Goal: Task Accomplishment & Management: Use online tool/utility

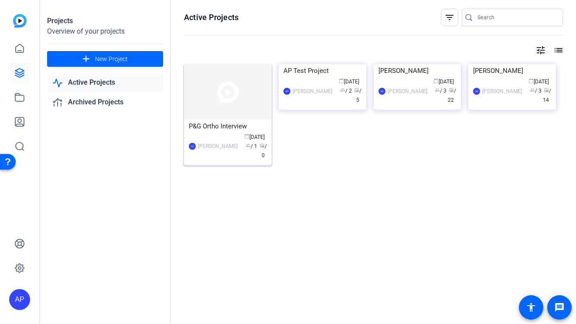
click at [215, 106] on img at bounding box center [228, 91] width 88 height 55
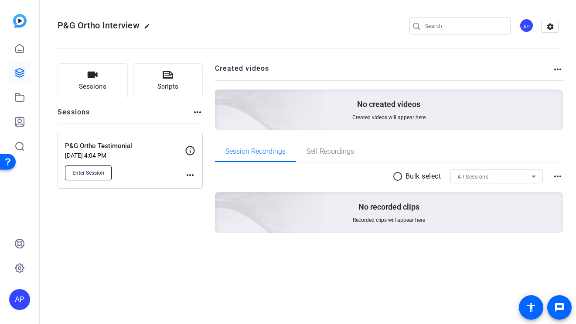
click at [96, 176] on button "Enter Session" at bounding box center [88, 172] width 47 height 15
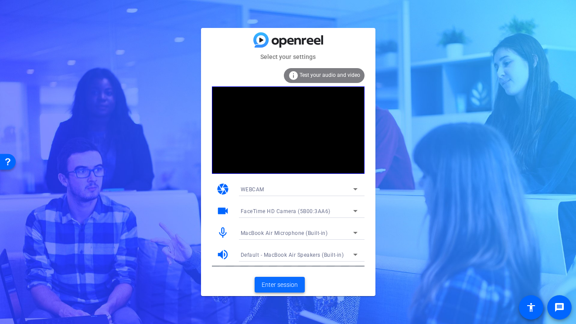
click at [286, 286] on span "Enter session" at bounding box center [280, 284] width 36 height 9
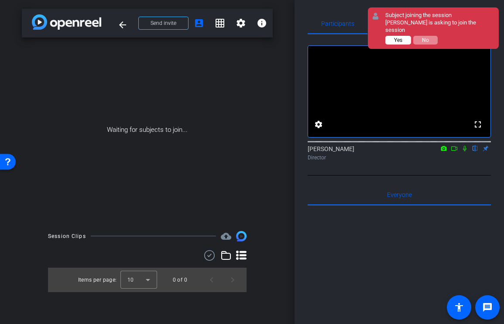
click at [397, 37] on span "Yes" at bounding box center [398, 40] width 8 height 6
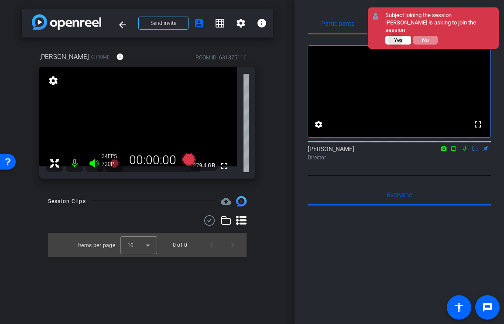
click at [396, 37] on span "Yes" at bounding box center [398, 40] width 8 height 6
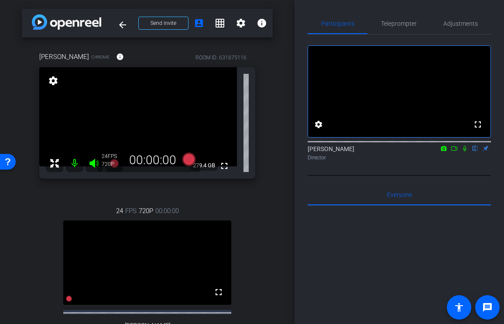
click at [279, 149] on div "arrow_back P&G Ortho Testimonial Back to project Send invite account_box grid_o…" at bounding box center [147, 162] width 295 height 324
click at [189, 160] on icon at bounding box center [188, 159] width 13 height 13
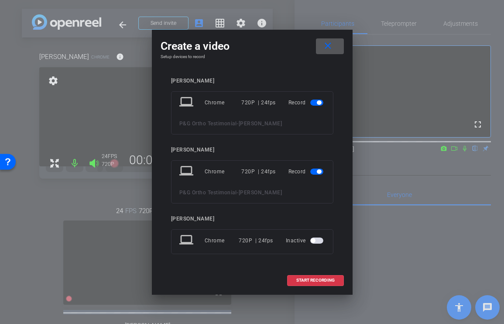
click at [320, 171] on span "button" at bounding box center [319, 171] width 4 height 4
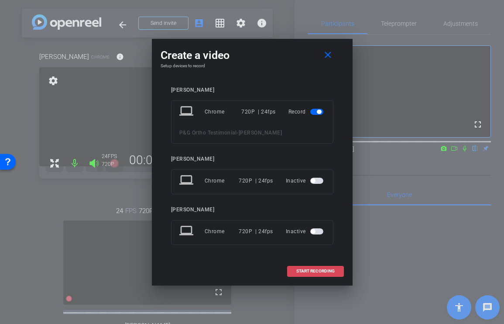
click at [326, 269] on span "START RECORDING" at bounding box center [315, 271] width 38 height 4
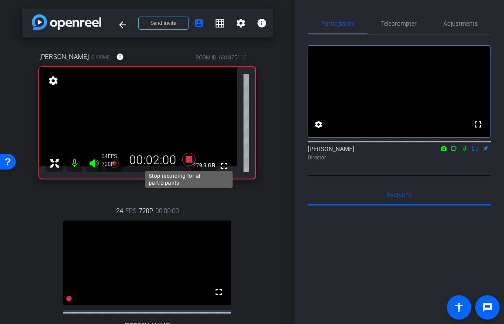
click at [188, 158] on icon at bounding box center [188, 159] width 13 height 13
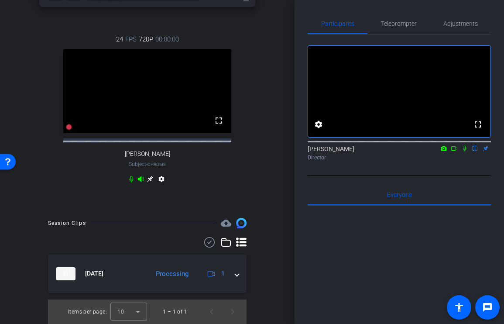
scroll to position [179, 0]
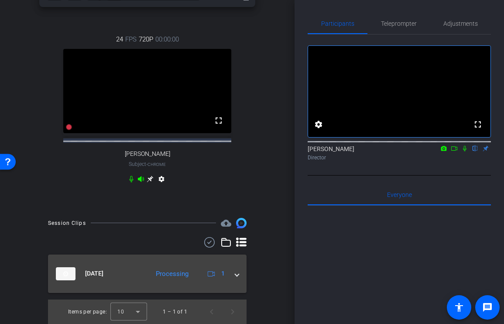
click at [237, 271] on span at bounding box center [236, 273] width 3 height 9
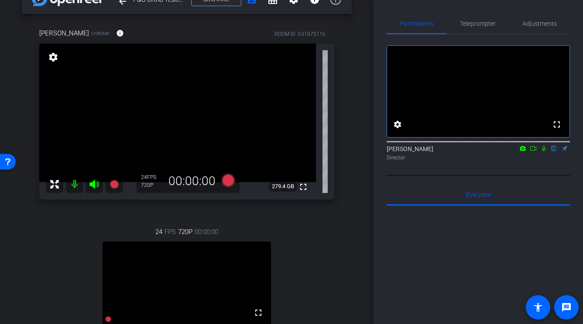
scroll to position [0, 0]
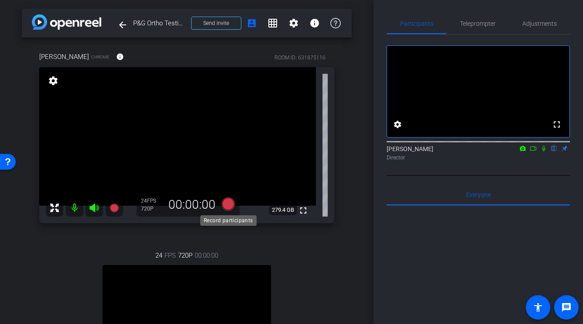
click at [230, 204] on icon at bounding box center [228, 203] width 13 height 13
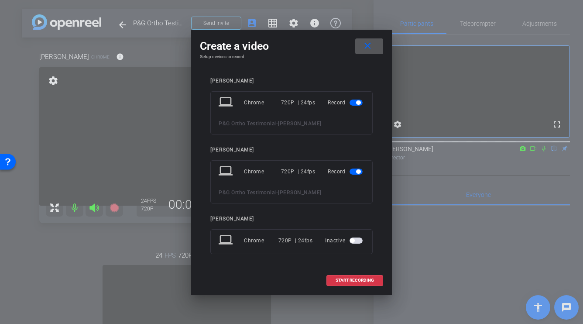
click at [356, 173] on span "button" at bounding box center [358, 171] width 4 height 4
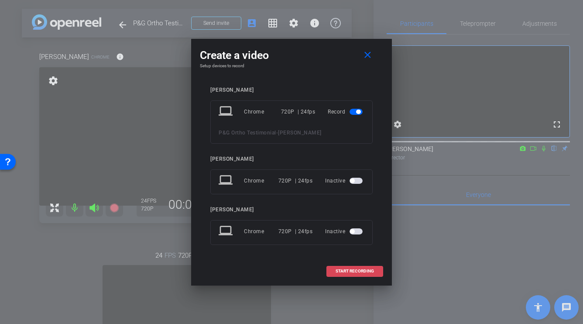
click at [359, 273] on span "START RECORDING" at bounding box center [355, 271] width 38 height 4
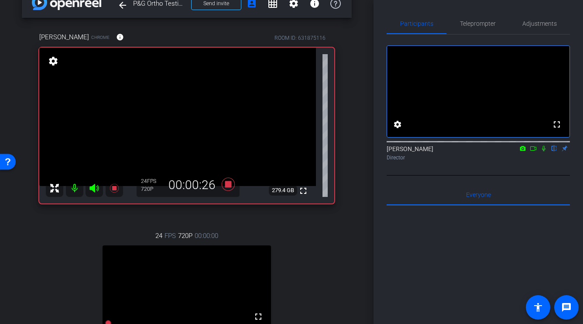
scroll to position [17, 0]
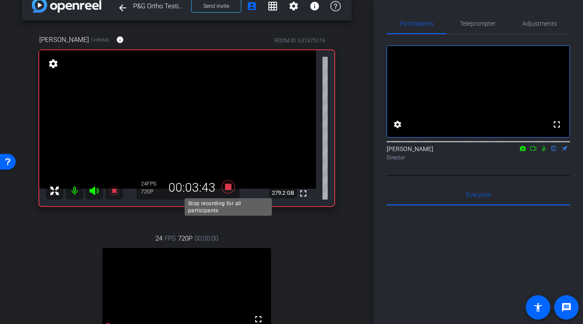
click at [229, 185] on icon at bounding box center [228, 186] width 13 height 13
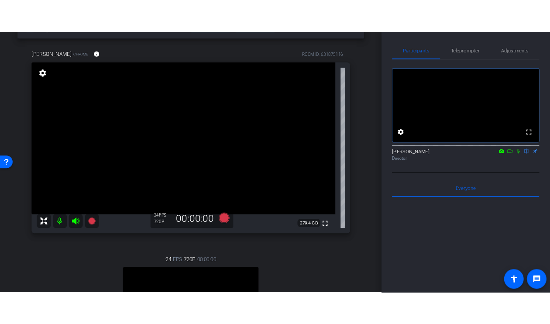
scroll to position [34, 0]
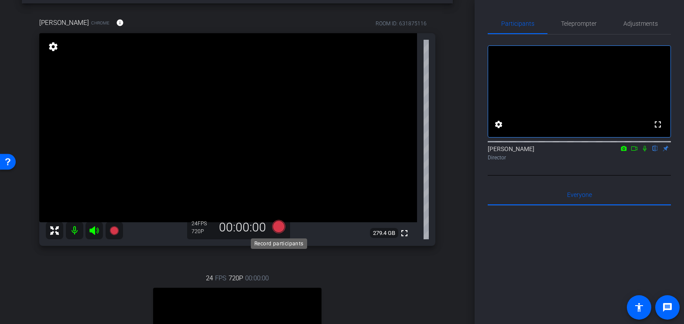
click at [281, 227] on icon at bounding box center [278, 226] width 13 height 13
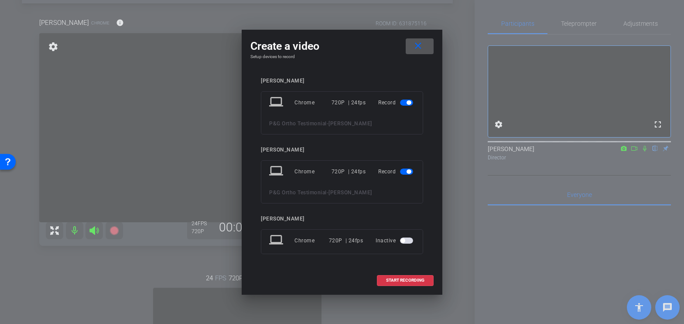
click at [413, 175] on mat-slide-toggle at bounding box center [407, 171] width 15 height 10
click at [405, 172] on span "button" at bounding box center [406, 171] width 13 height 6
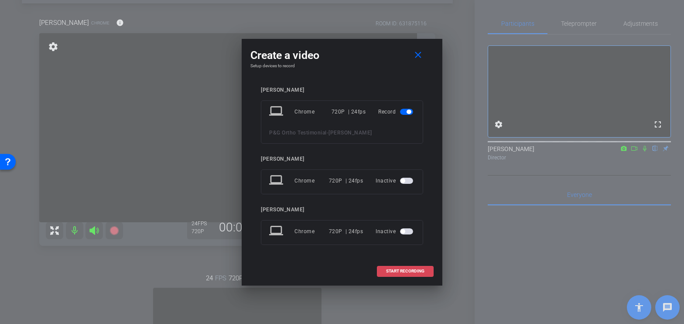
click at [407, 271] on span "START RECORDING" at bounding box center [405, 271] width 38 height 4
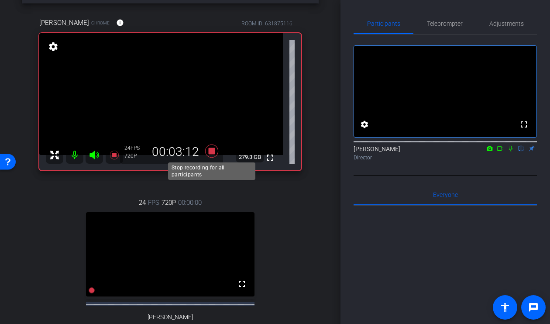
click at [213, 150] on icon at bounding box center [211, 150] width 13 height 13
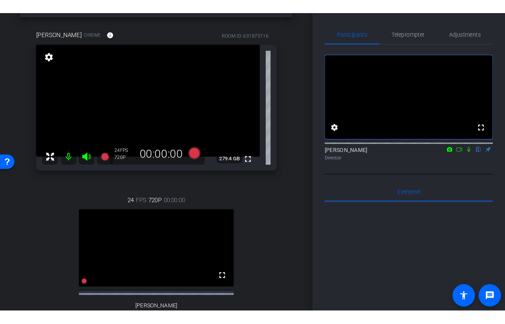
scroll to position [10, 0]
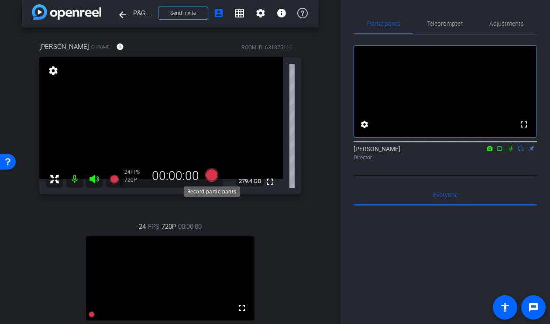
click at [213, 177] on icon at bounding box center [211, 174] width 13 height 13
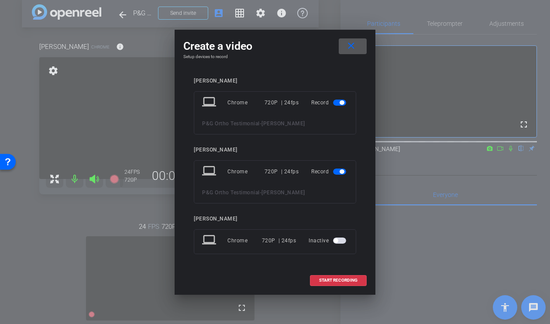
click at [340, 177] on div "Record" at bounding box center [329, 172] width 37 height 16
click at [340, 168] on span "button" at bounding box center [339, 171] width 13 height 6
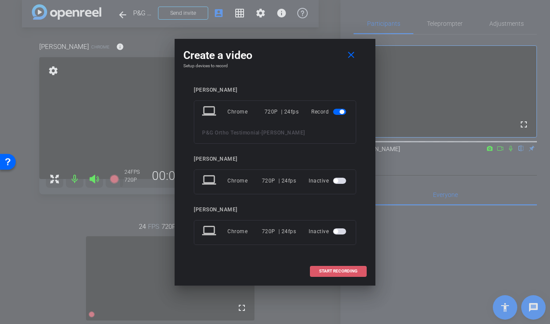
click at [341, 273] on span "START RECORDING" at bounding box center [338, 271] width 38 height 4
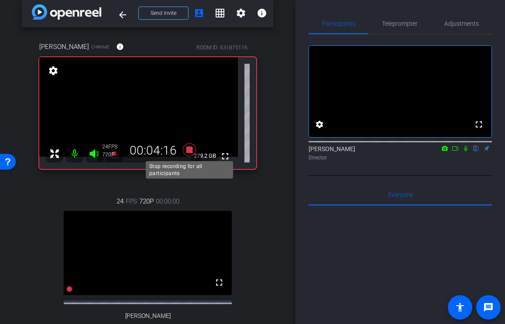
click at [188, 150] on icon at bounding box center [188, 149] width 13 height 13
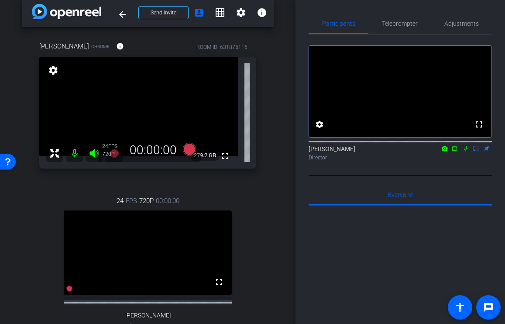
scroll to position [0, 0]
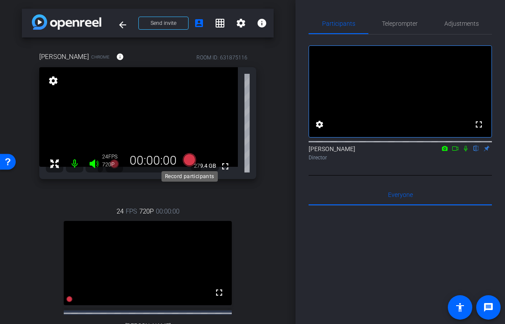
click at [189, 160] on icon at bounding box center [188, 159] width 13 height 13
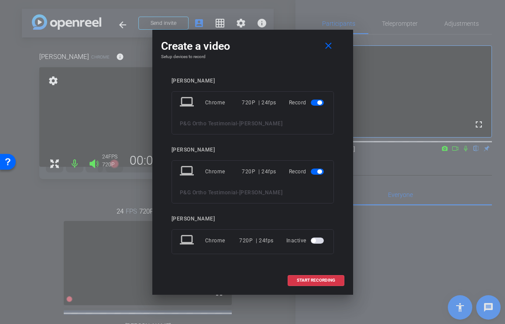
click at [310, 171] on div "Record" at bounding box center [307, 172] width 37 height 16
click at [317, 175] on mat-slide-toggle at bounding box center [318, 171] width 15 height 10
click at [317, 172] on span "button" at bounding box center [319, 171] width 4 height 4
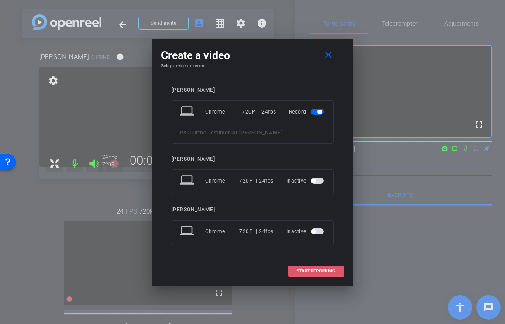
click at [316, 270] on span "START RECORDING" at bounding box center [316, 271] width 38 height 4
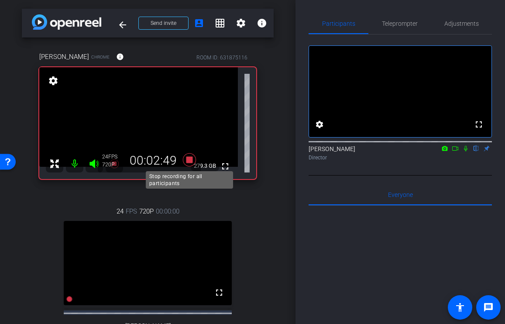
click at [189, 160] on icon at bounding box center [188, 159] width 13 height 13
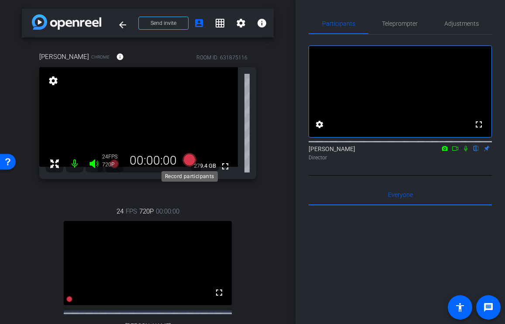
click at [190, 161] on icon at bounding box center [188, 159] width 13 height 13
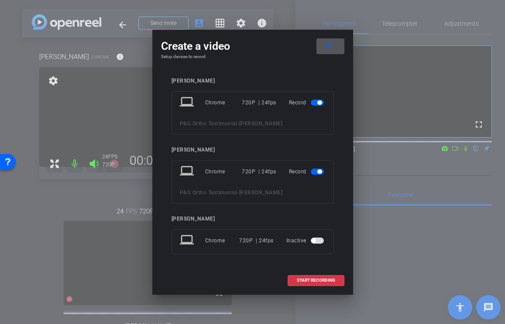
click at [311, 169] on button "button" at bounding box center [317, 171] width 13 height 6
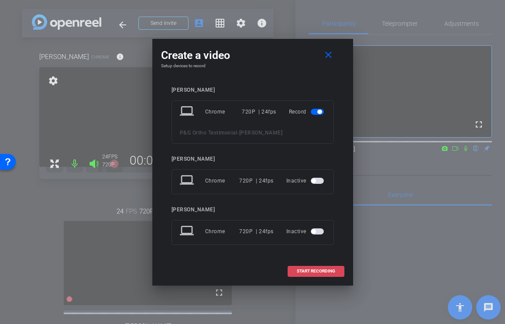
click at [315, 274] on span at bounding box center [316, 271] width 56 height 21
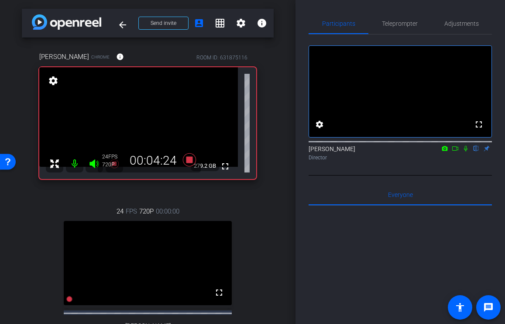
drag, startPoint x: 189, startPoint y: 158, endPoint x: 216, endPoint y: 113, distance: 52.3
click at [216, 113] on div "Shelley Chrome info ROOM ID: 631875116 fullscreen settings 279.2 GB 24 FPS 720P…" at bounding box center [147, 112] width 217 height 133
click at [190, 159] on icon at bounding box center [188, 159] width 13 height 13
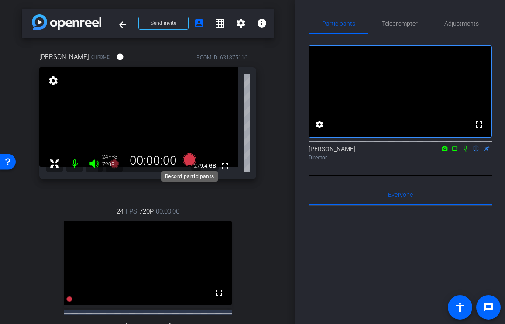
click at [189, 161] on icon at bounding box center [188, 159] width 13 height 13
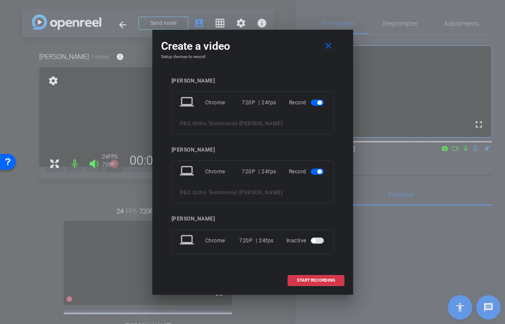
click at [316, 177] on div "Record" at bounding box center [307, 172] width 37 height 16
click at [317, 174] on span "button" at bounding box center [317, 171] width 13 height 6
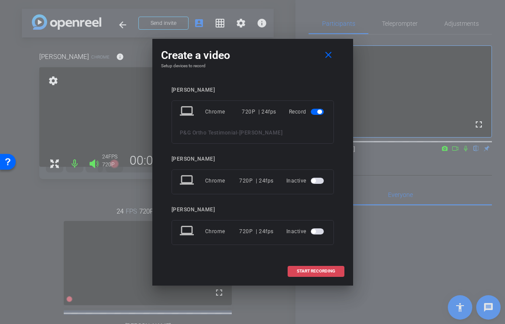
click at [319, 275] on span at bounding box center [316, 271] width 56 height 21
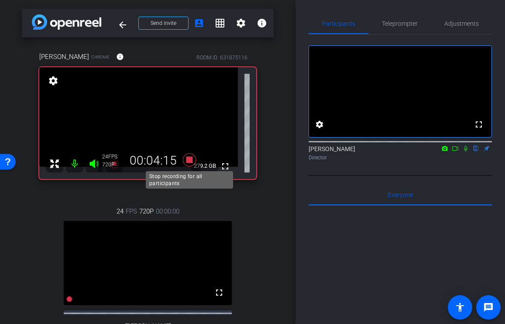
click at [190, 161] on icon at bounding box center [188, 159] width 13 height 13
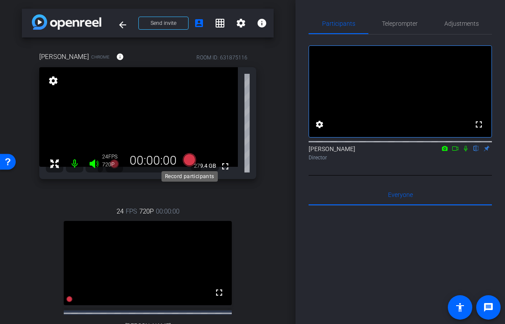
click at [188, 161] on icon at bounding box center [188, 159] width 13 height 13
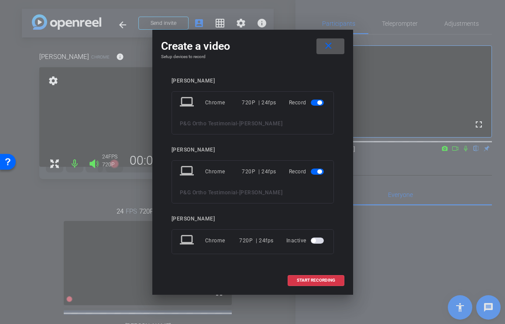
click at [315, 173] on span "button" at bounding box center [317, 171] width 13 height 6
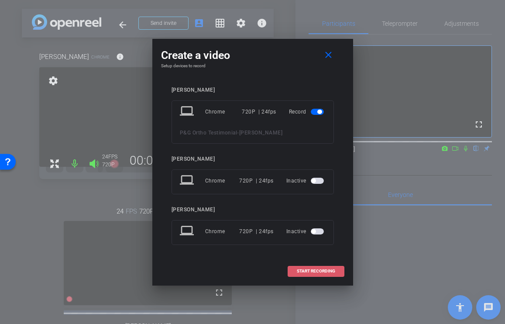
click at [318, 272] on span "START RECORDING" at bounding box center [316, 271] width 38 height 4
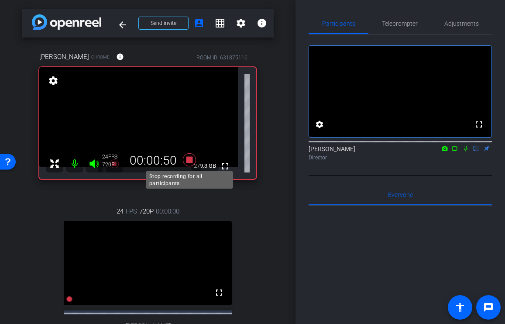
click at [189, 159] on icon at bounding box center [188, 159] width 13 height 13
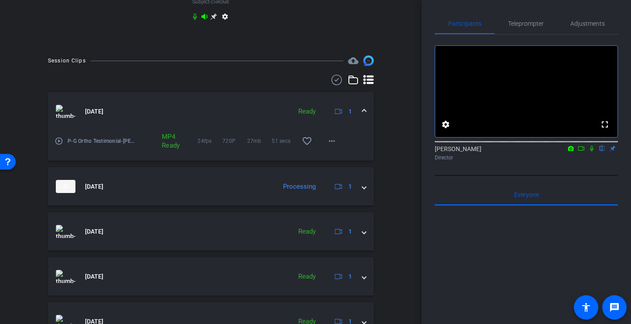
scroll to position [407, 0]
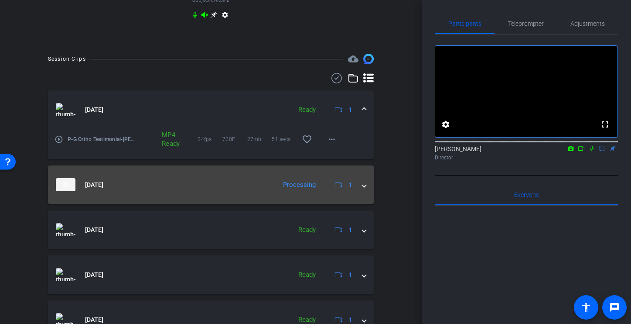
click at [363, 189] on span at bounding box center [364, 184] width 3 height 9
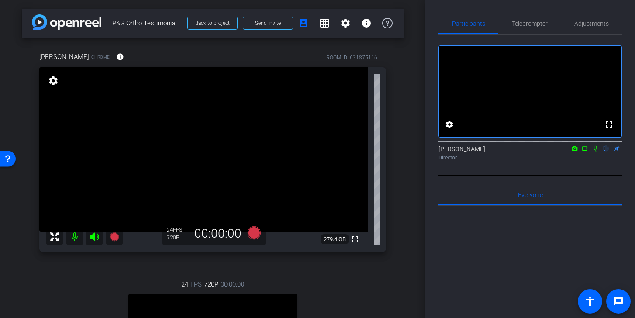
scroll to position [0, 0]
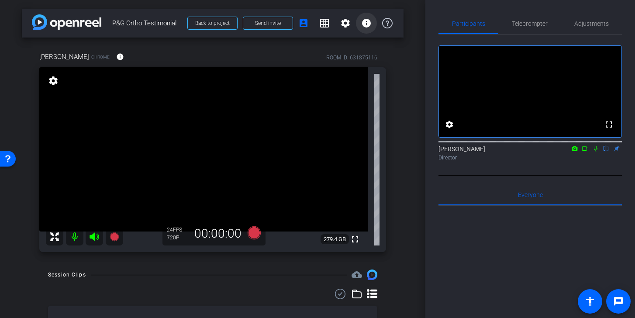
click at [362, 27] on mat-icon "info" at bounding box center [366, 23] width 10 height 10
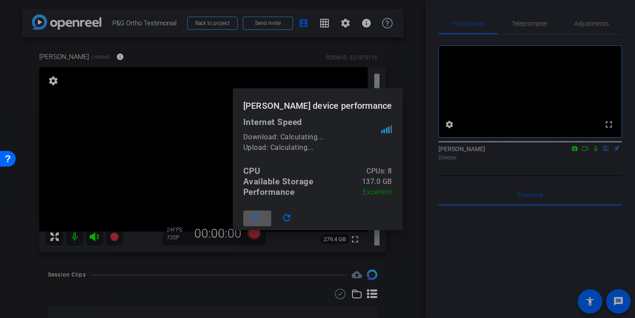
click at [371, 22] on div at bounding box center [317, 159] width 635 height 318
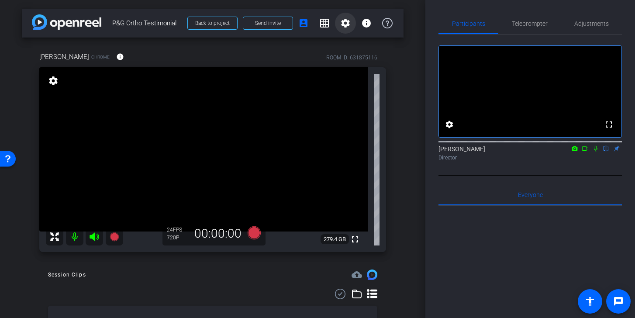
click at [346, 23] on mat-icon "settings" at bounding box center [345, 23] width 10 height 10
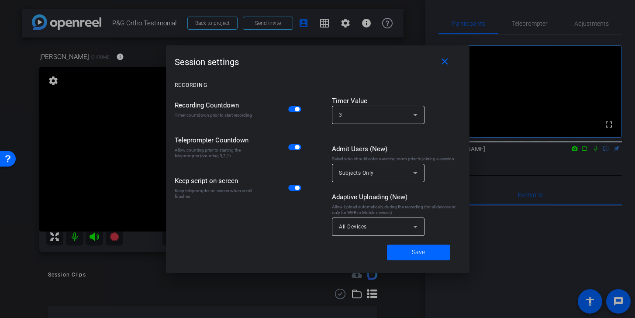
click at [345, 24] on div at bounding box center [317, 159] width 635 height 318
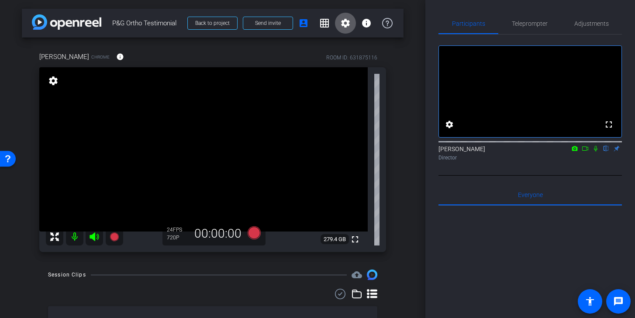
click at [341, 24] on mat-icon "settings" at bounding box center [345, 23] width 10 height 10
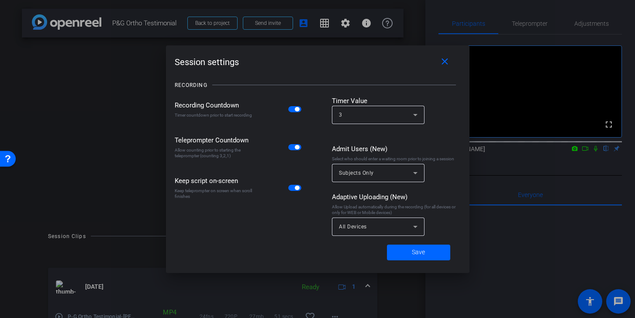
click at [28, 99] on div at bounding box center [317, 159] width 635 height 318
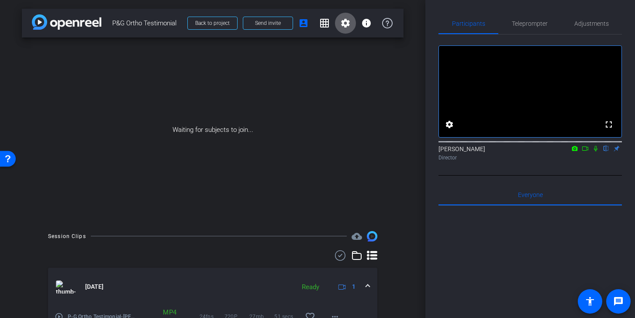
scroll to position [0, 0]
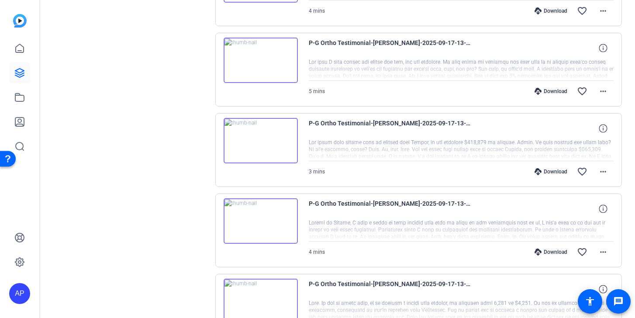
scroll to position [549, 0]
